Goal: Information Seeking & Learning: Learn about a topic

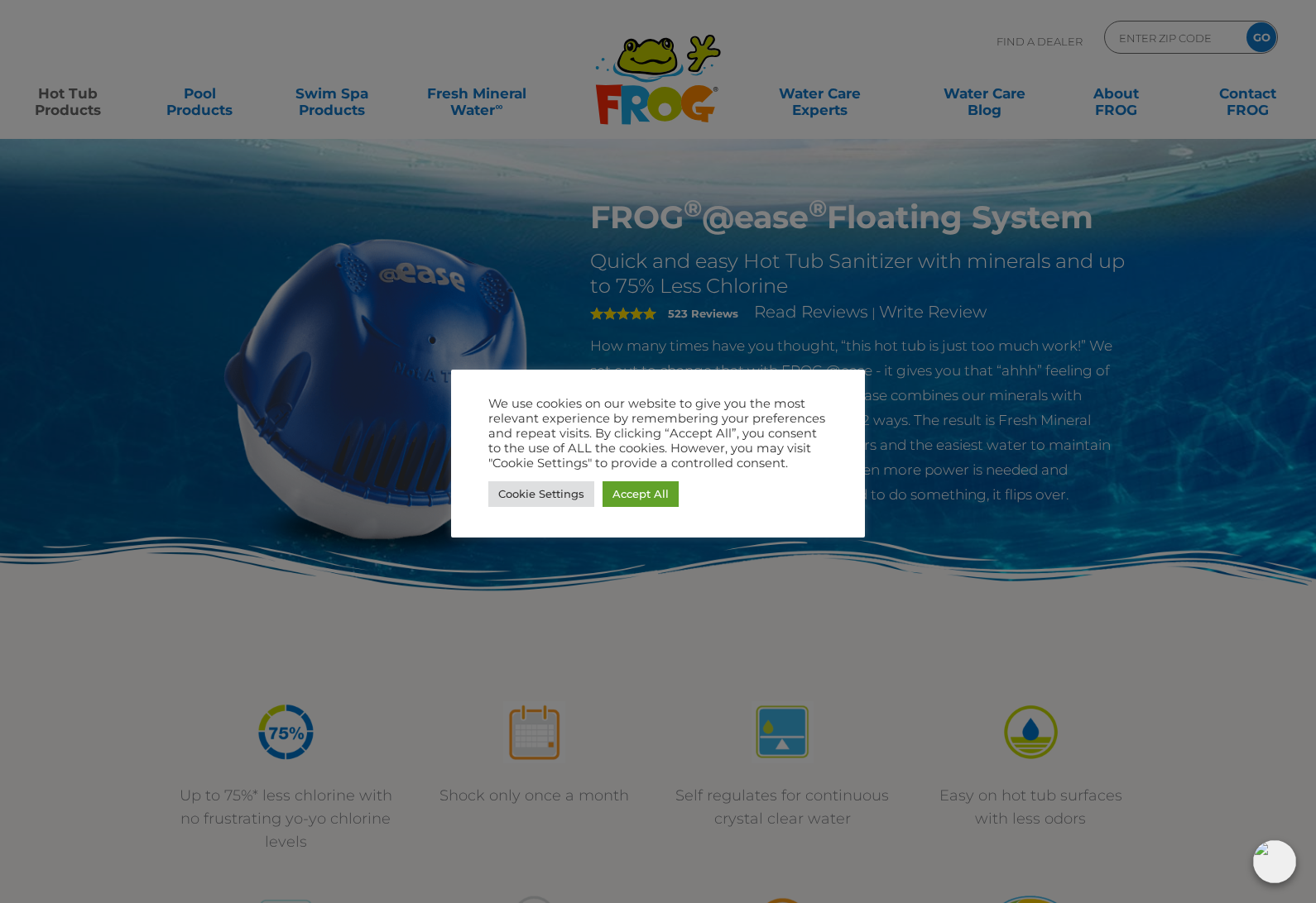
click at [671, 489] on link "Accept All" at bounding box center [640, 493] width 76 height 25
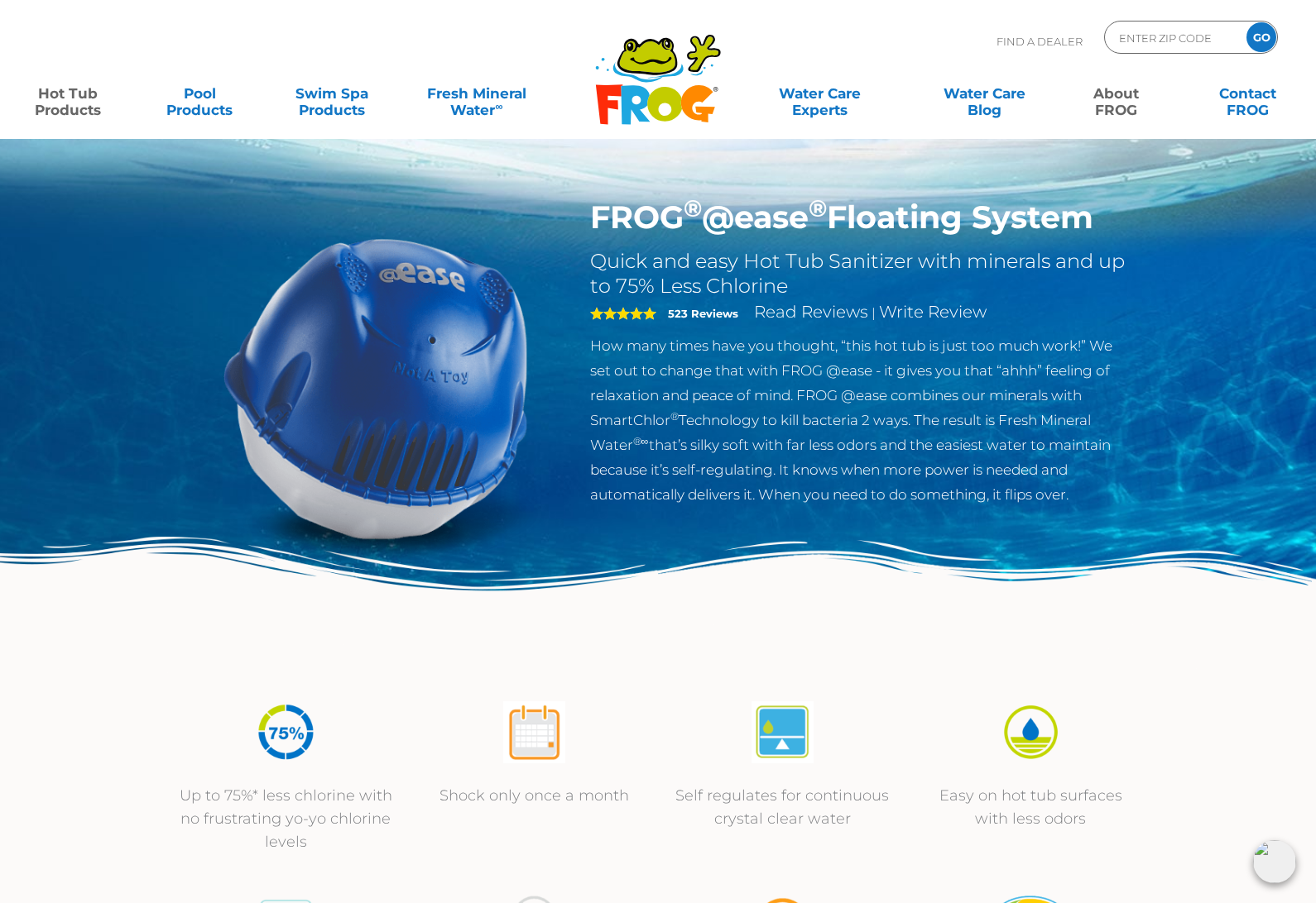
click at [1120, 103] on link "About FROG" at bounding box center [1115, 93] width 102 height 33
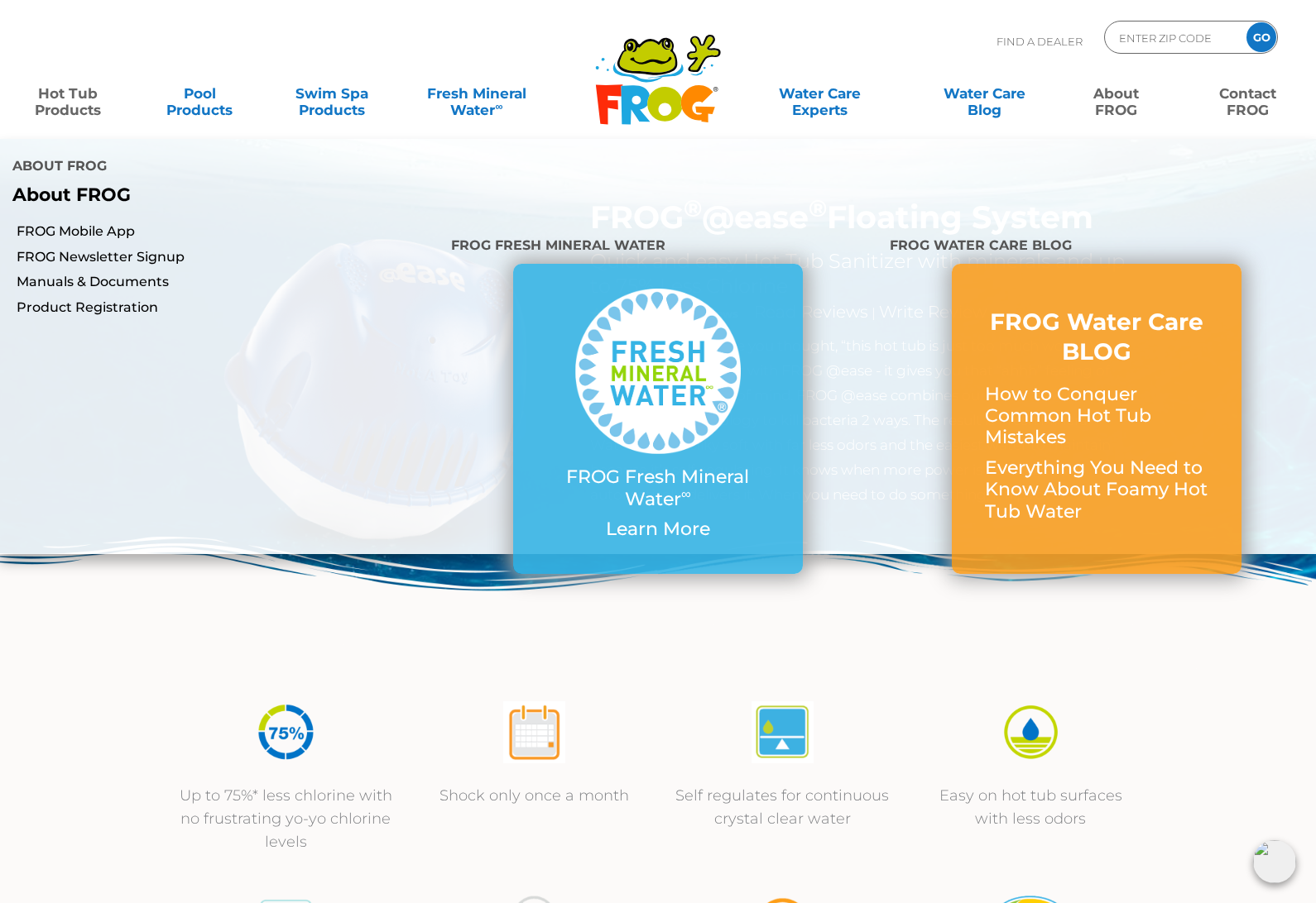
click at [1258, 108] on link "Contact FROG" at bounding box center [1248, 93] width 102 height 33
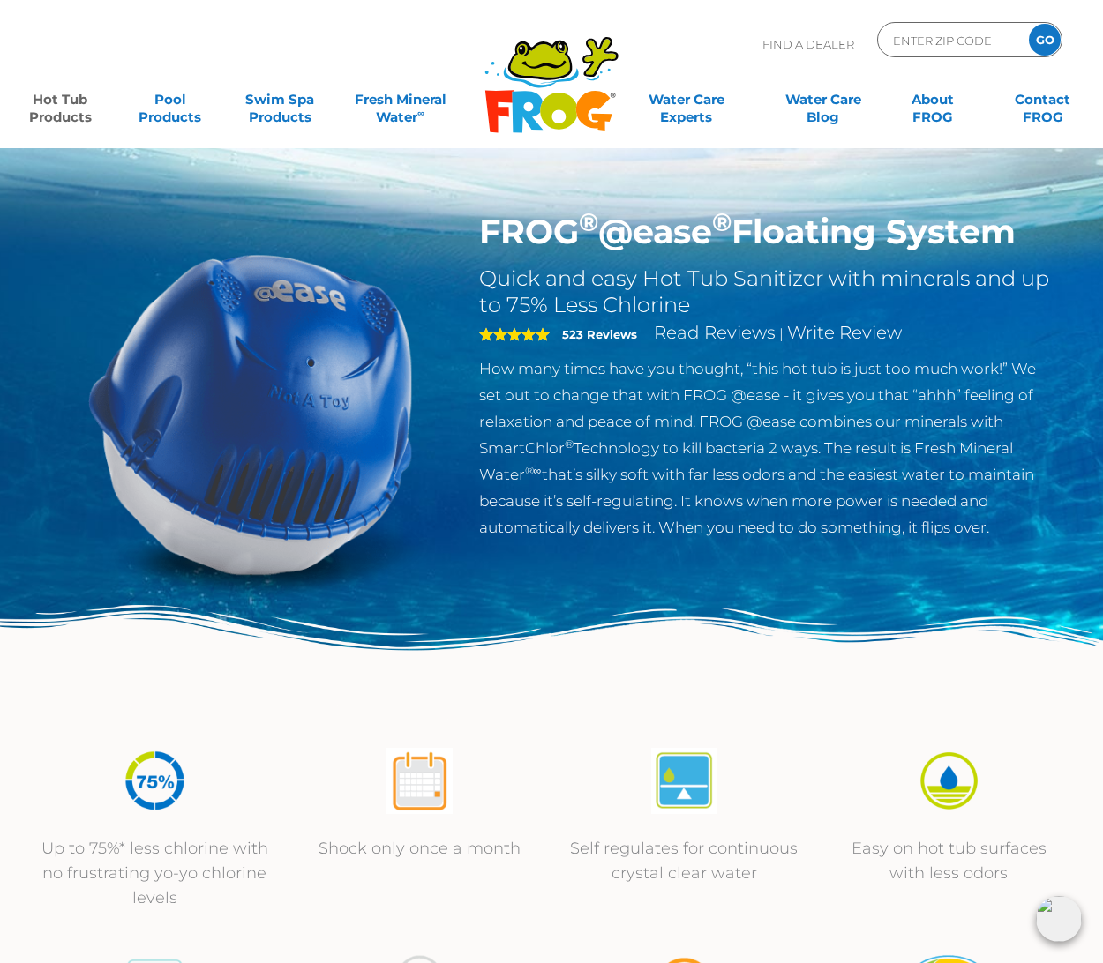
click at [477, 76] on div "Find A Dealer ENTER ZIP CODE GO" at bounding box center [551, 52] width 1067 height 60
click at [295, 506] on img at bounding box center [251, 414] width 404 height 404
click at [296, 580] on img at bounding box center [251, 414] width 404 height 404
click at [341, 623] on img at bounding box center [551, 665] width 1103 height 121
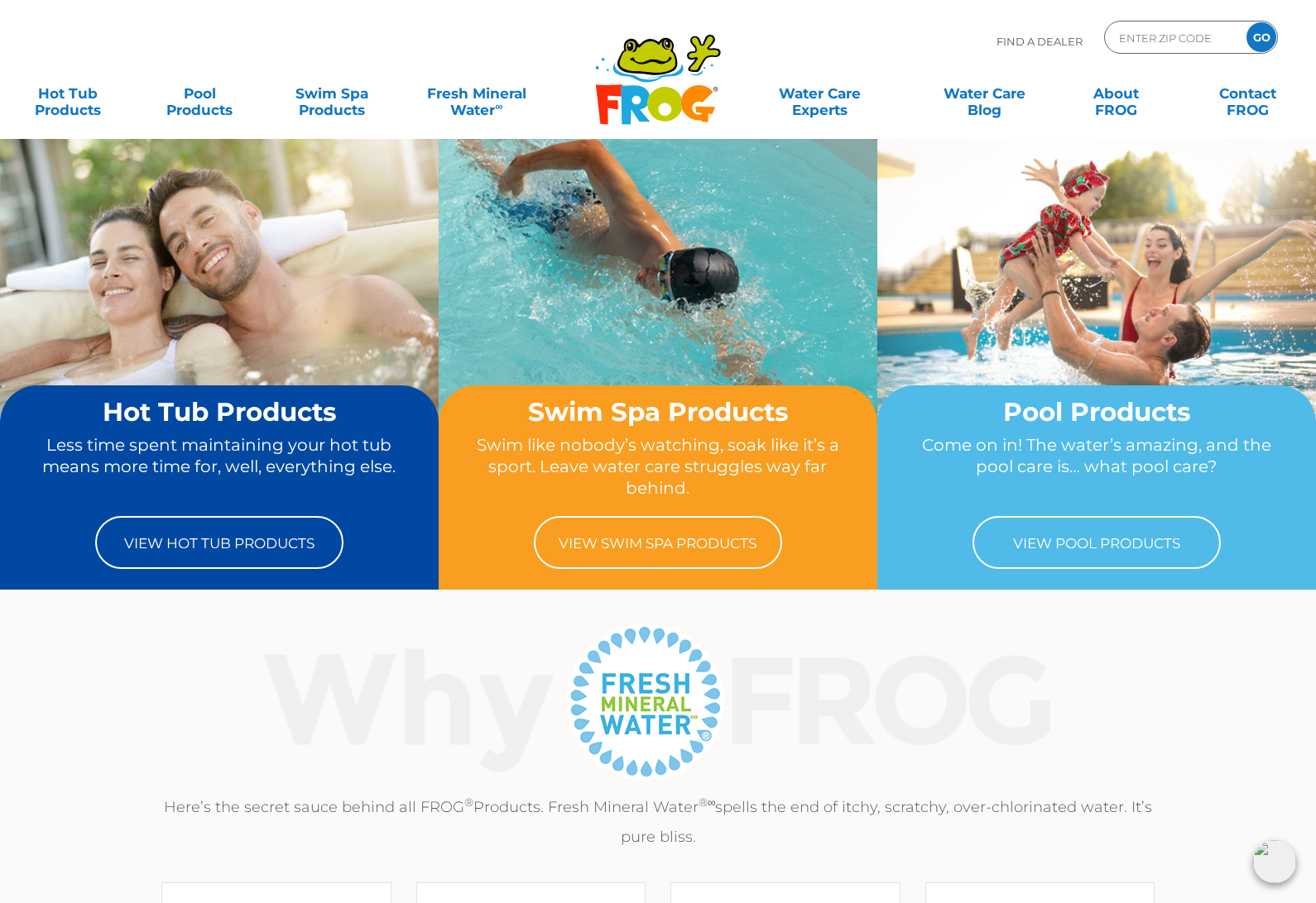
click at [719, 544] on link "View Swim Spa Products" at bounding box center [658, 542] width 249 height 53
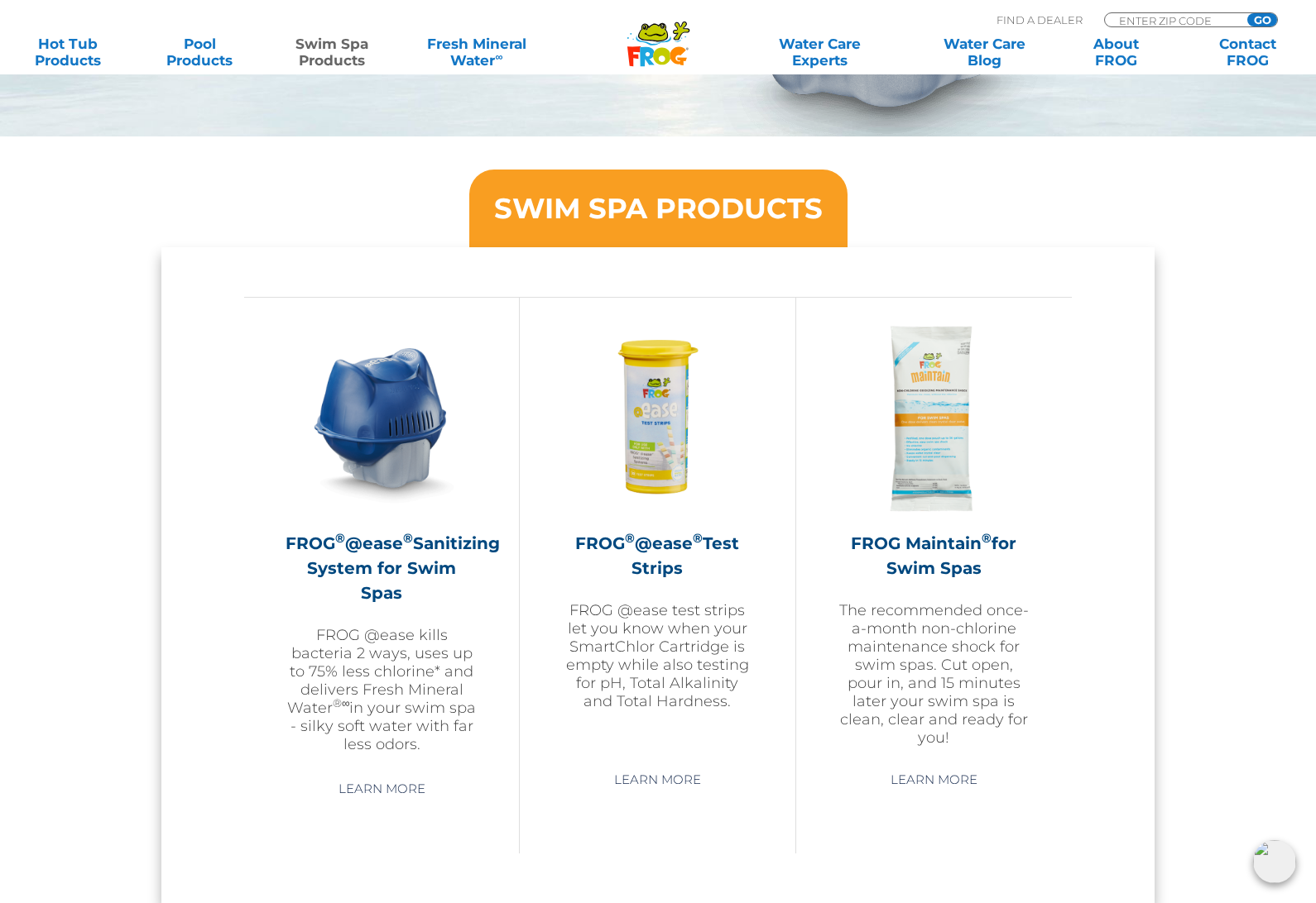
scroll to position [1280, 0]
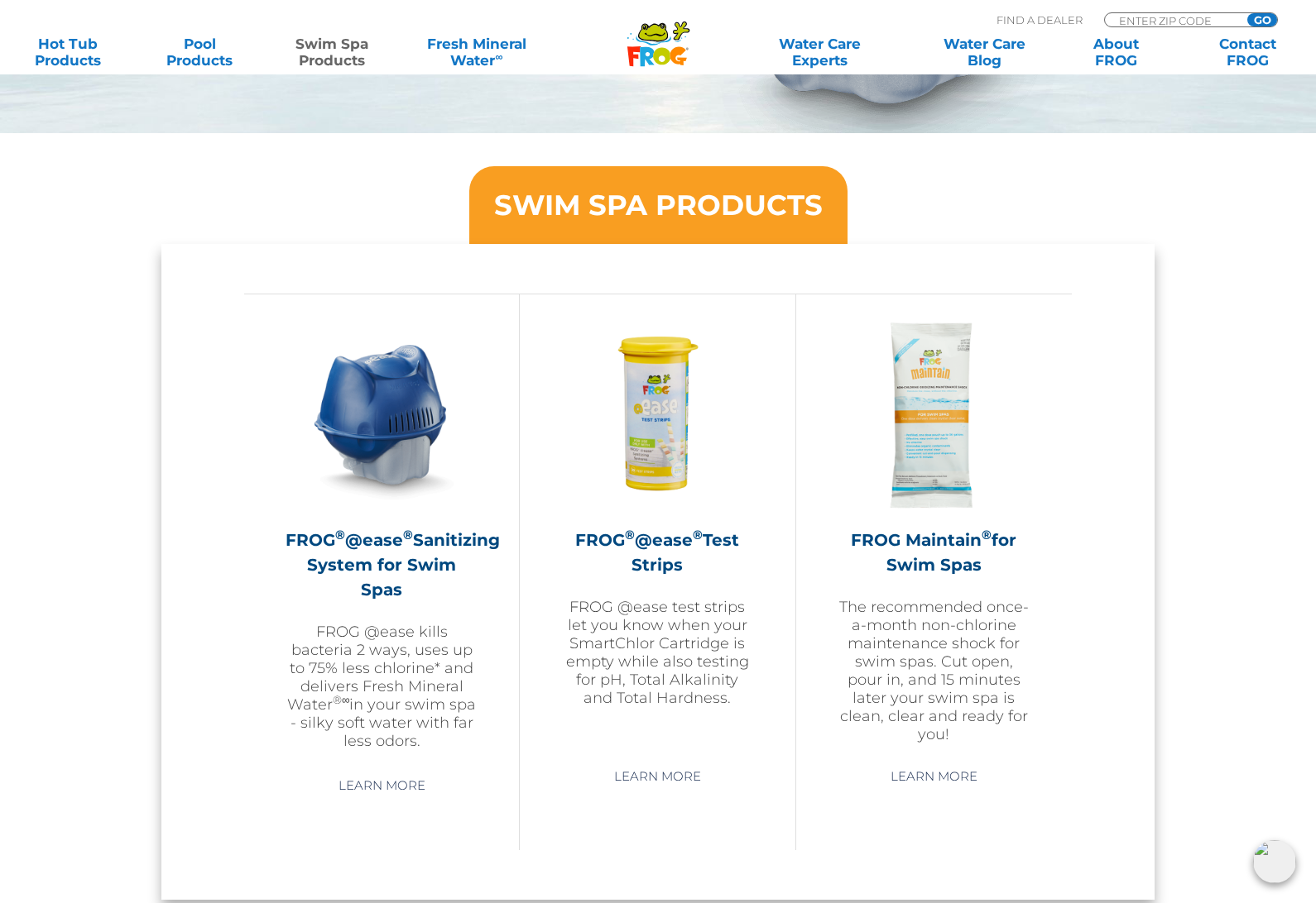
click at [416, 782] on link "Learn More" at bounding box center [381, 786] width 125 height 30
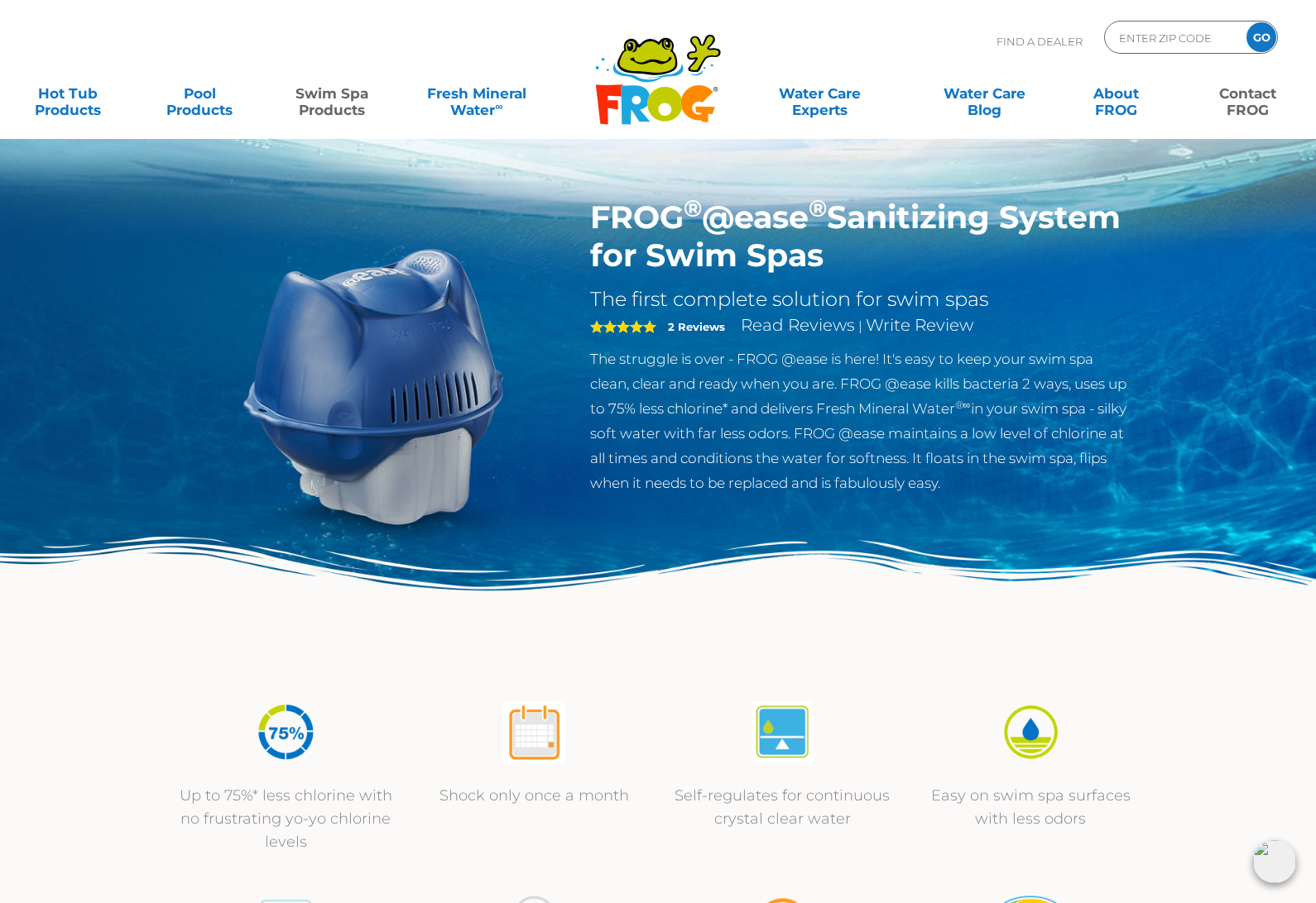
click at [1251, 103] on link "Contact FROG" at bounding box center [1248, 93] width 102 height 33
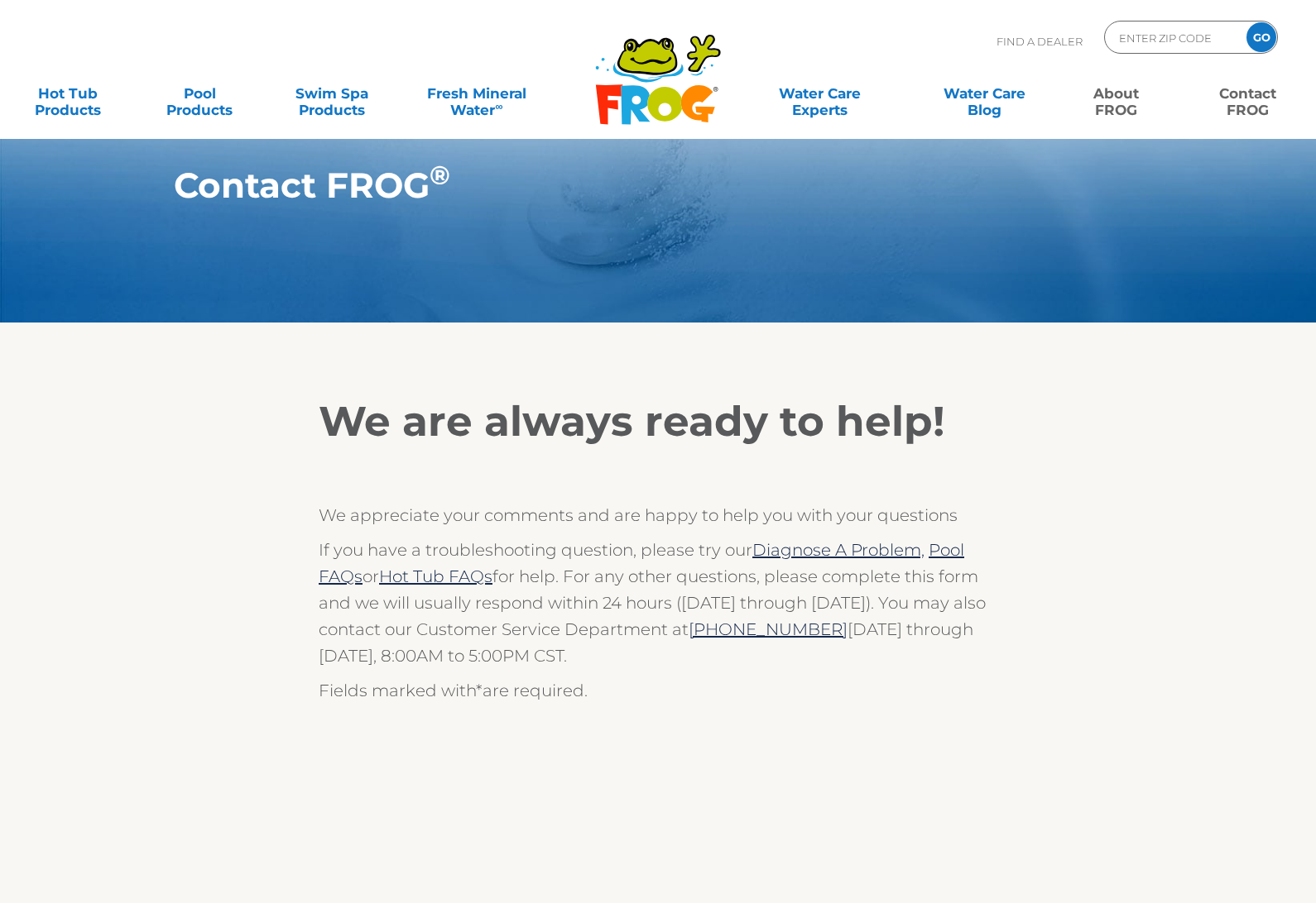
click at [1123, 109] on link "About FROG" at bounding box center [1115, 93] width 102 height 33
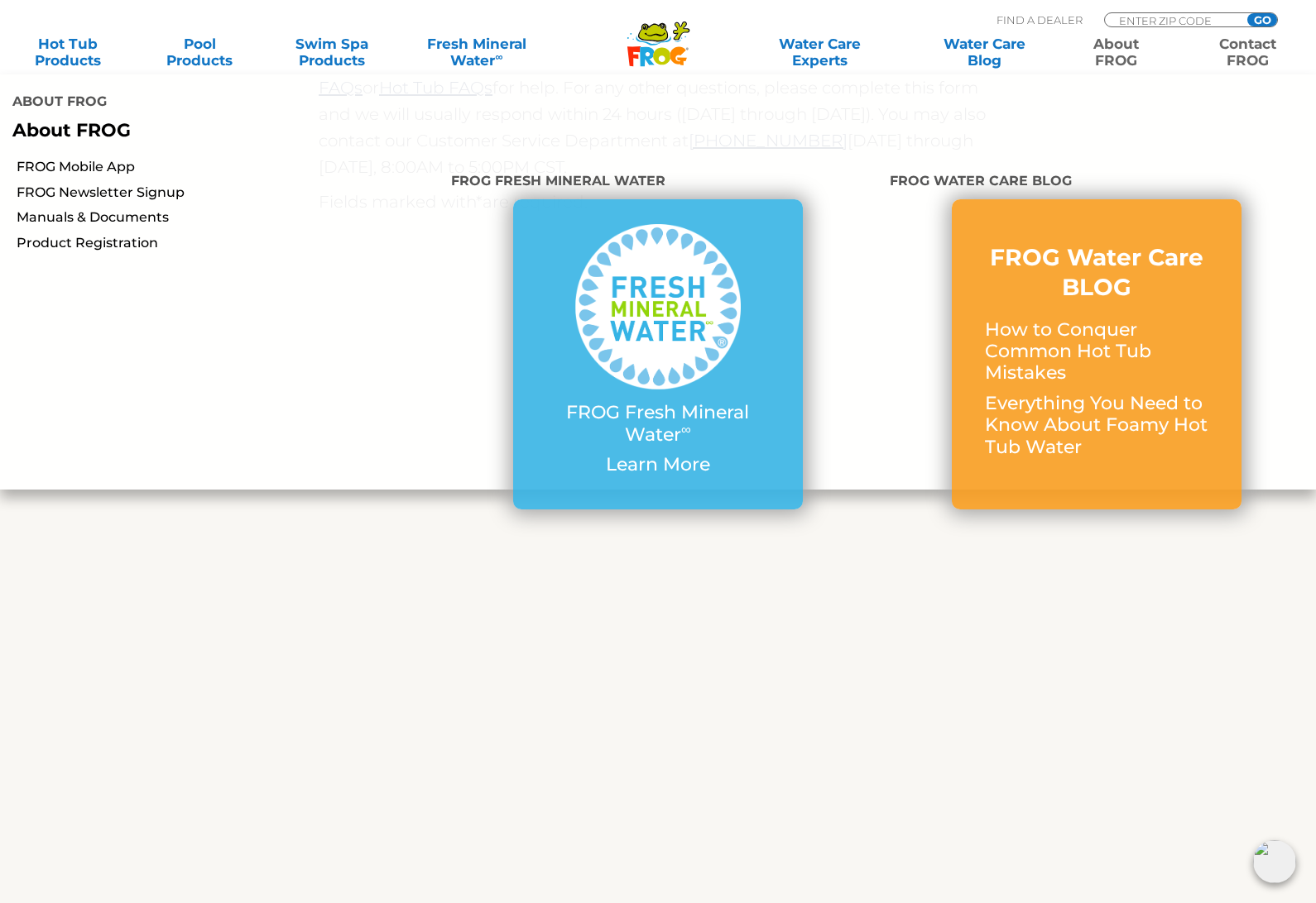
scroll to position [488, 0]
